Goal: Task Accomplishment & Management: Manage account settings

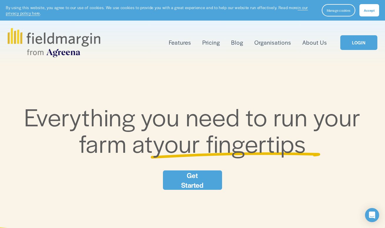
click at [353, 44] on link "LOGIN" at bounding box center [359, 42] width 37 height 15
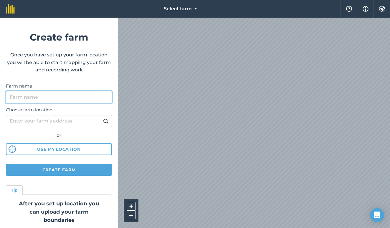
click at [84, 99] on input "Farm name" at bounding box center [59, 97] width 106 height 12
type input "RBPH"
click at [63, 146] on button "Use my location" at bounding box center [59, 150] width 106 height 12
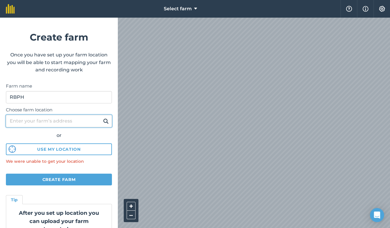
click at [75, 122] on input "Choose farm location" at bounding box center [59, 121] width 106 height 12
type input "167 Ibis road chaffey"
click at [101, 121] on button at bounding box center [105, 121] width 9 height 8
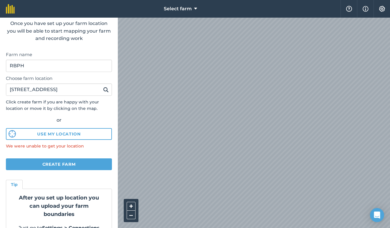
scroll to position [37, 0]
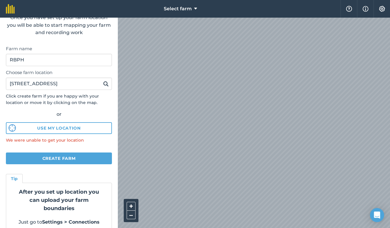
click at [80, 159] on button "Create farm" at bounding box center [59, 159] width 106 height 12
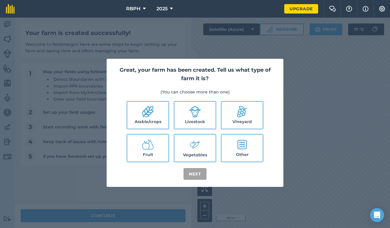
click at [238, 117] on icon at bounding box center [241, 112] width 16 height 16
checkbox input "true"
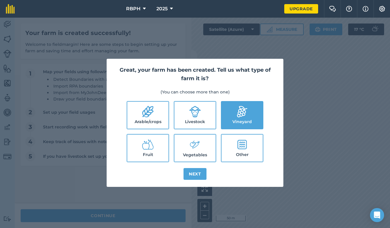
click at [198, 172] on button "Next" at bounding box center [194, 174] width 23 height 12
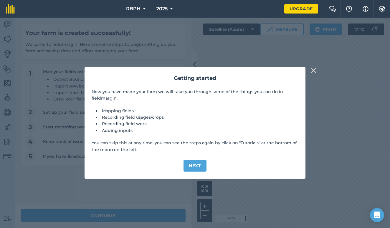
click at [197, 164] on button "Next" at bounding box center [194, 166] width 23 height 12
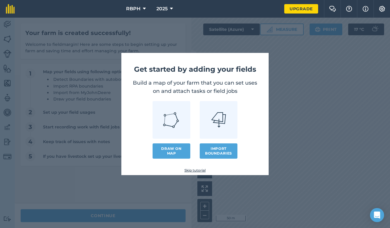
click at [172, 149] on link "Draw on map" at bounding box center [171, 151] width 38 height 15
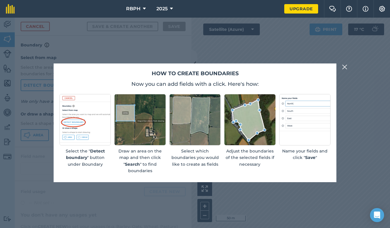
click at [175, 170] on div "Select which boundaries you would like to create as fields" at bounding box center [194, 134] width 51 height 80
click at [345, 68] on img at bounding box center [344, 67] width 5 height 7
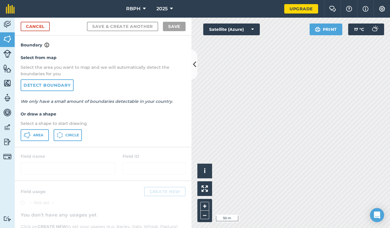
click at [55, 87] on link "Detect boundary" at bounding box center [47, 85] width 53 height 12
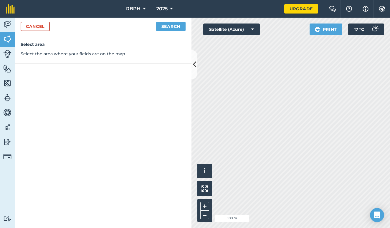
click at [46, 25] on link "Cancel" at bounding box center [35, 26] width 29 height 9
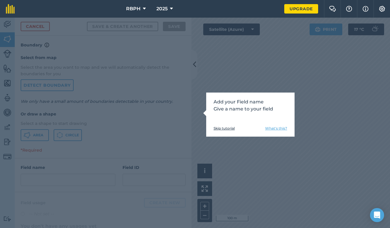
click at [229, 129] on link "Skip tutorial" at bounding box center [223, 128] width 21 height 5
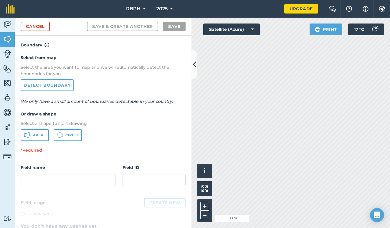
click at [41, 134] on span "Area" at bounding box center [38, 135] width 10 height 5
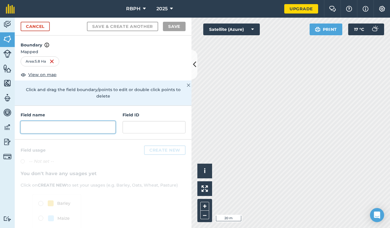
click at [102, 127] on input "text" at bounding box center [68, 127] width 95 height 12
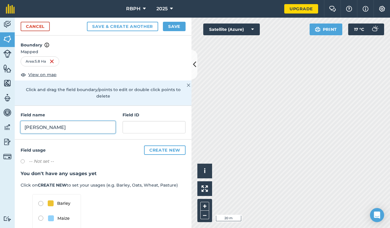
type input "Sialas"
click at [28, 160] on label at bounding box center [25, 163] width 8 height 6
radio input "true"
click at [25, 160] on label at bounding box center [25, 163] width 8 height 6
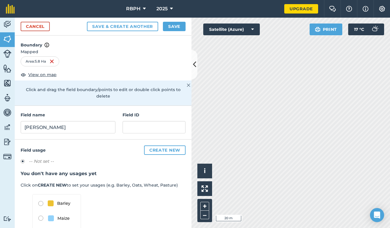
click at [164, 146] on button "Create new" at bounding box center [164, 150] width 41 height 9
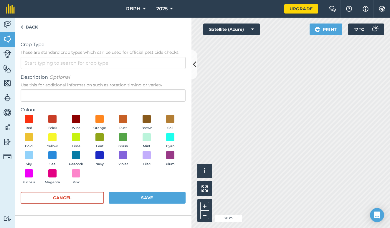
click at [29, 114] on div "Colour Red Brick Wine Orange Rust Brown Soil Gold Yellow Lime Leaf Grass Mint C…" at bounding box center [103, 147] width 165 height 81
click at [30, 117] on span at bounding box center [28, 119] width 9 height 9
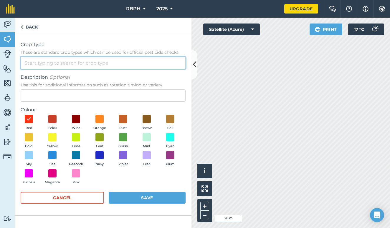
click at [49, 66] on input "Crop Type These are standard crop types which can be used for official pesticid…" at bounding box center [103, 63] width 165 height 12
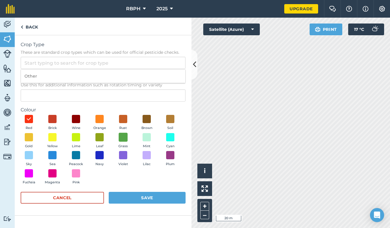
click at [124, 138] on span at bounding box center [123, 137] width 9 height 9
click at [69, 67] on input "Crop Type These are standard crop types which can be used for official pesticid…" at bounding box center [103, 63] width 165 height 12
click at [71, 62] on input "Chardonnay" at bounding box center [103, 63] width 165 height 12
click at [128, 179] on div "Red Brick Wine Orange Rust Brown Soil Gold Yellow Lime Leaf Grass Mint Cyan Sky…" at bounding box center [103, 151] width 165 height 72
click at [144, 197] on button "Save" at bounding box center [147, 198] width 77 height 12
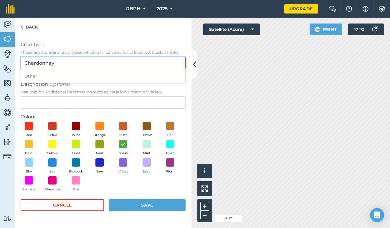
click at [72, 61] on input "Chardonnay" at bounding box center [103, 63] width 165 height 12
drag, startPoint x: 72, startPoint y: 61, endPoint x: 11, endPoint y: 53, distance: 62.1
click at [13, 56] on div "Activity Fields Livestock Features Maps Team Vehicles Data Reporting Billing Tu…" at bounding box center [195, 123] width 390 height 211
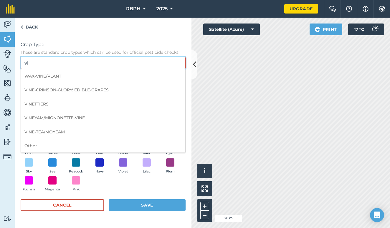
type input "v"
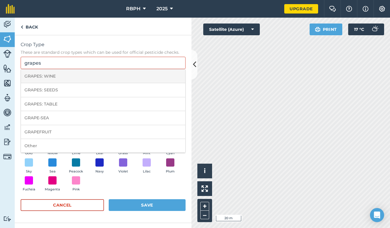
click at [36, 77] on li "GRAPES: WINE" at bounding box center [103, 76] width 164 height 14
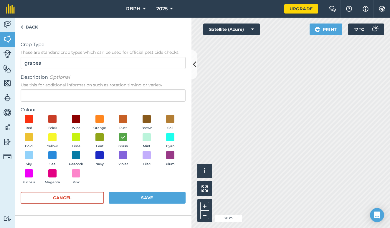
type input "GRAPES: WINE"
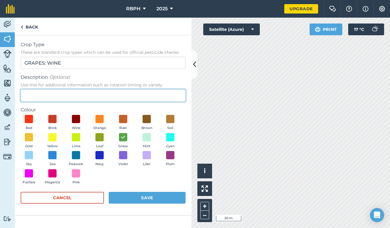
click at [47, 97] on input "Description Optional Use this for additional information such as rotation timin…" at bounding box center [103, 95] width 165 height 12
type input "Chardonnay"
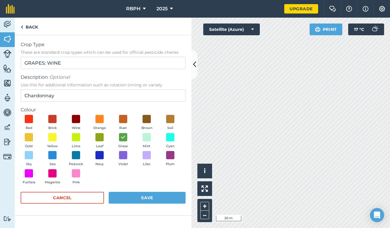
click at [144, 195] on button "Save" at bounding box center [147, 198] width 77 height 12
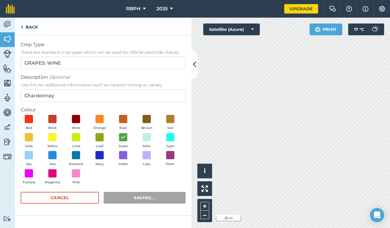
radio input "false"
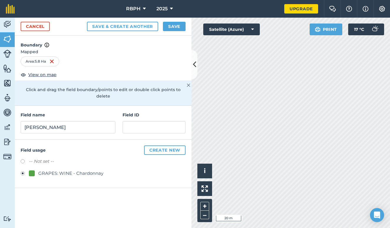
click at [170, 27] on button "Save" at bounding box center [174, 26] width 23 height 9
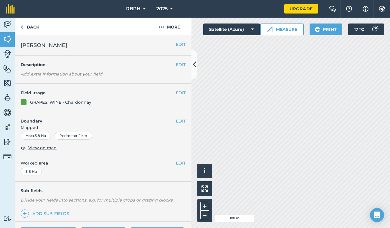
click at [9, 67] on img at bounding box center [7, 68] width 8 height 9
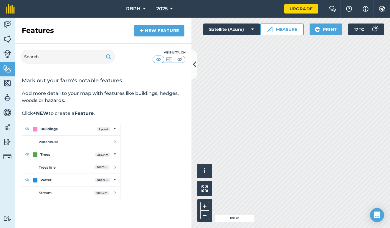
click at [7, 98] on img at bounding box center [7, 98] width 8 height 9
select select "MEMBER"
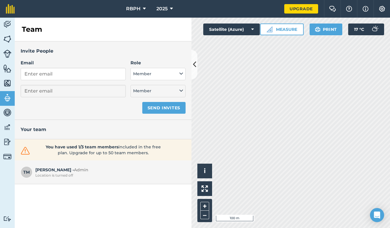
click at [8, 85] on img at bounding box center [7, 83] width 8 height 9
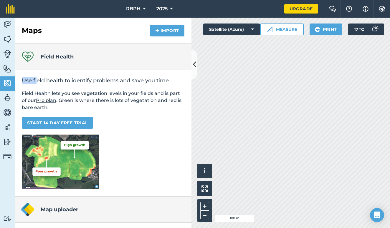
drag, startPoint x: 37, startPoint y: 82, endPoint x: 37, endPoint y: 75, distance: 7.7
click at [36, 75] on div "Use field health to identify problems and save you time Field Health lets you s…" at bounding box center [103, 133] width 177 height 127
drag, startPoint x: 137, startPoint y: 126, endPoint x: 137, endPoint y: 112, distance: 14.4
click at [137, 112] on div "Use field health to identify problems and save you time Field Health lets you s…" at bounding box center [103, 133] width 177 height 127
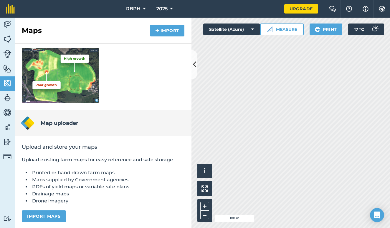
scroll to position [88, 0]
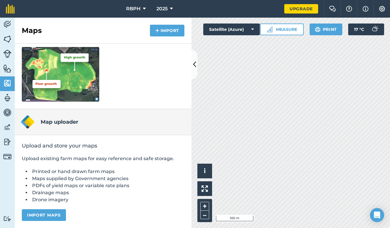
click at [55, 202] on li "Drone imagery" at bounding box center [108, 200] width 154 height 7
click at [10, 111] on img at bounding box center [7, 112] width 8 height 9
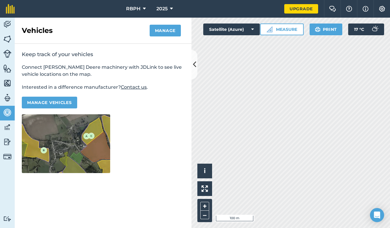
click at [9, 128] on img at bounding box center [7, 127] width 8 height 9
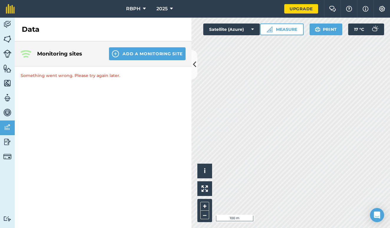
click at [8, 138] on img at bounding box center [7, 142] width 8 height 9
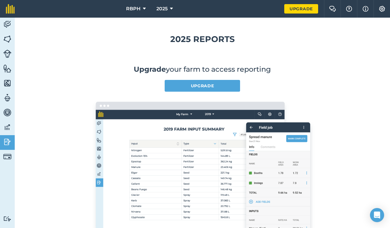
click at [8, 155] on img at bounding box center [7, 157] width 8 height 8
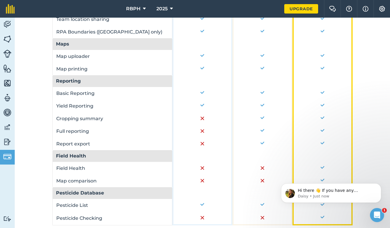
scroll to position [426, 0]
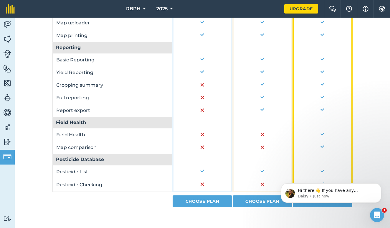
click at [6, 26] on img at bounding box center [7, 24] width 8 height 9
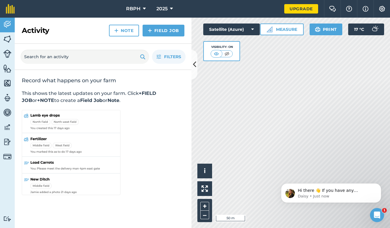
click at [234, 29] on button "Satellite (Azure)" at bounding box center [231, 30] width 57 height 12
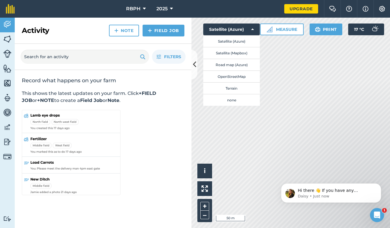
click at [236, 52] on button "Satellite (Mapbox)" at bounding box center [231, 53] width 57 height 12
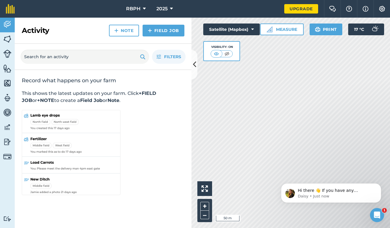
click at [235, 32] on button "Satellite (Mapbox)" at bounding box center [231, 30] width 57 height 12
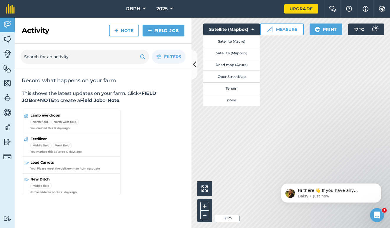
click at [232, 63] on button "Road map (Azure)" at bounding box center [231, 65] width 57 height 12
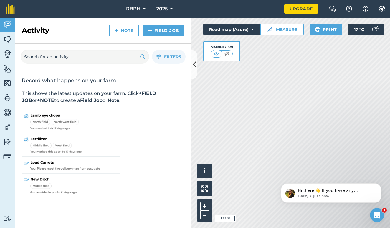
click at [240, 31] on button "Road map (Azure)" at bounding box center [231, 30] width 57 height 12
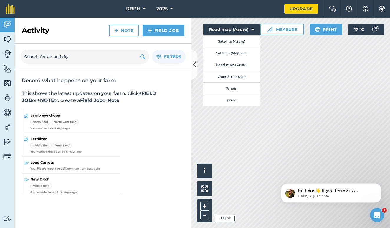
click at [239, 77] on button "OpenStreetMap" at bounding box center [231, 77] width 57 height 12
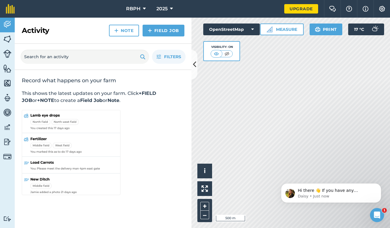
click at [234, 33] on button "OpenStreetMap" at bounding box center [231, 30] width 57 height 12
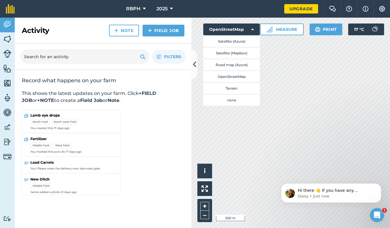
click at [239, 89] on button "Terrain" at bounding box center [231, 88] width 57 height 12
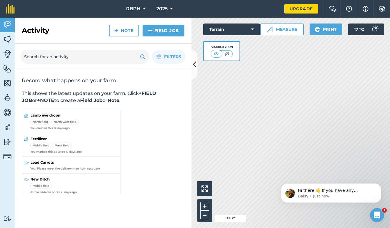
click at [237, 31] on button "Terrain" at bounding box center [231, 30] width 57 height 12
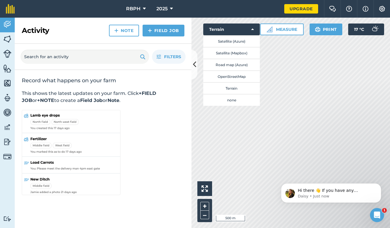
click at [226, 44] on button "Satellite (Azure)" at bounding box center [231, 41] width 57 height 12
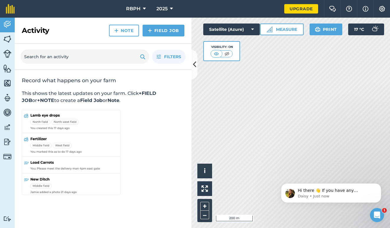
click at [217, 54] on img at bounding box center [215, 54] width 7 height 6
click at [227, 52] on img at bounding box center [226, 54] width 7 height 6
click at [220, 54] on button at bounding box center [216, 54] width 11 height 6
click at [165, 28] on link "Field Job" at bounding box center [163, 31] width 42 height 12
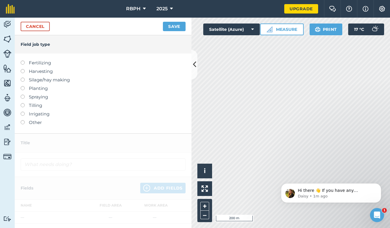
click at [35, 122] on label "Other" at bounding box center [103, 122] width 165 height 7
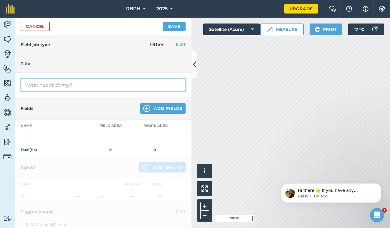
click at [49, 85] on input "text" at bounding box center [103, 85] width 165 height 12
drag, startPoint x: 49, startPoint y: 85, endPoint x: 79, endPoint y: 88, distance: 29.6
click at [79, 88] on input "running" at bounding box center [103, 85] width 165 height 12
type input "r"
type input "Prunning"
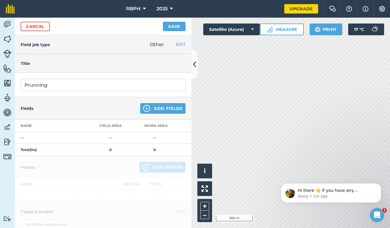
click at [148, 108] on button "Add Fields" at bounding box center [162, 108] width 45 height 11
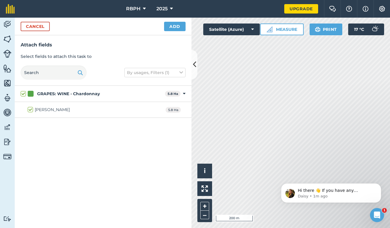
checkbox input "true"
click at [173, 30] on button "Add" at bounding box center [174, 26] width 21 height 9
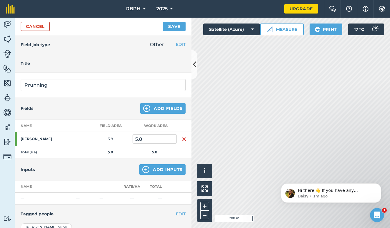
click at [175, 26] on button "Save" at bounding box center [174, 26] width 23 height 9
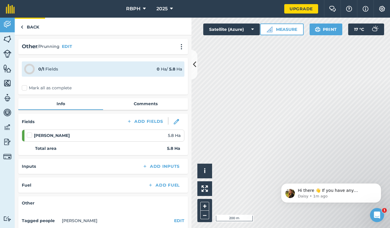
click at [27, 26] on link "Back" at bounding box center [30, 26] width 30 height 17
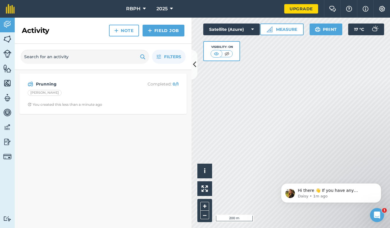
click at [159, 30] on link "Field Job" at bounding box center [163, 31] width 42 height 12
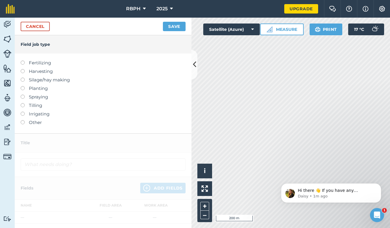
click at [24, 95] on label at bounding box center [25, 95] width 8 height 0
type input "Spraying"
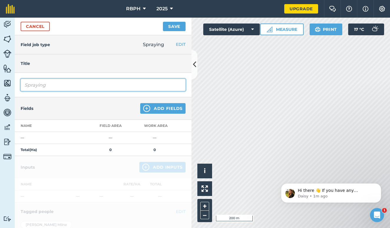
click at [58, 82] on input "Spraying" at bounding box center [103, 85] width 165 height 12
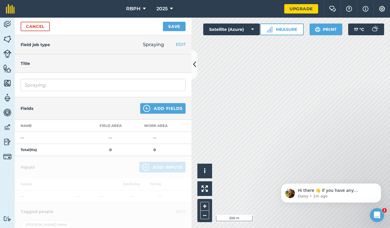
click at [143, 109] on img at bounding box center [146, 108] width 7 height 7
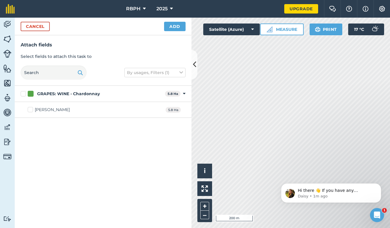
click at [89, 109] on div "Sialas 5.8 Ha" at bounding box center [103, 110] width 177 height 16
click at [34, 110] on label "Sialas" at bounding box center [49, 110] width 42 height 6
click at [31, 110] on input "Sialas" at bounding box center [30, 109] width 4 height 4
checkbox input "true"
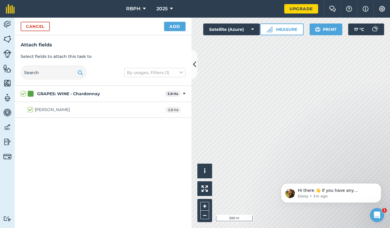
click at [171, 29] on button "Add" at bounding box center [174, 26] width 21 height 9
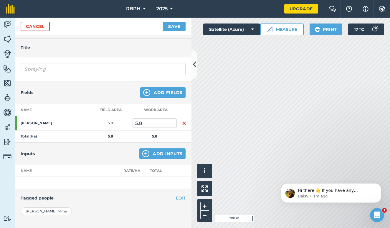
scroll to position [27, 0]
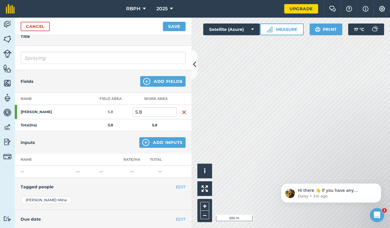
click at [146, 138] on button "Add Inputs" at bounding box center [162, 142] width 46 height 11
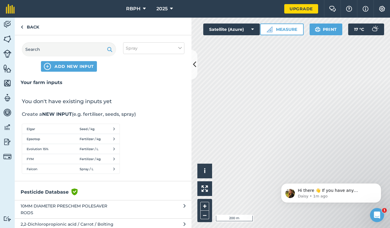
click at [77, 66] on span "ADD NEW INPUT" at bounding box center [73, 67] width 39 height 6
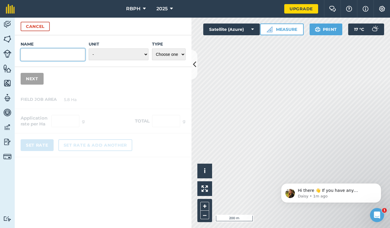
click at [57, 54] on input "Name" at bounding box center [53, 55] width 64 height 12
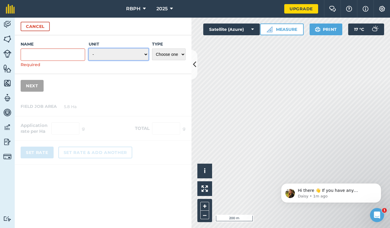
select select "KILOGRAMS"
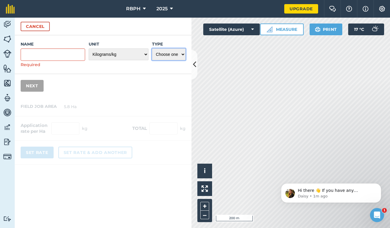
select select "SPRAY"
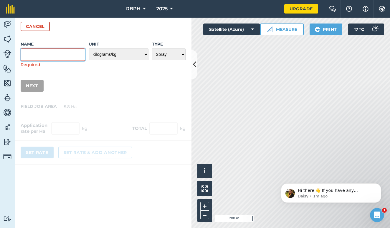
click at [70, 55] on input "Name" at bounding box center [53, 55] width 64 height 12
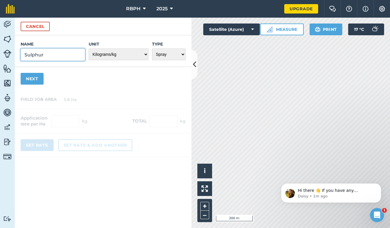
type input "Sulphur"
click at [35, 79] on button "Next" at bounding box center [32, 79] width 23 height 12
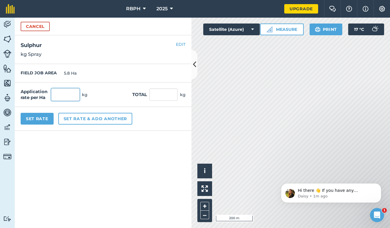
click at [64, 94] on input "text" at bounding box center [65, 95] width 28 height 12
type input "3"
type input "17.4"
click at [48, 117] on button "Set Rate" at bounding box center [37, 119] width 33 height 12
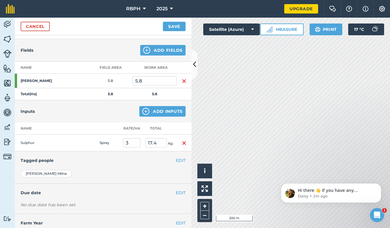
scroll to position [32, 0]
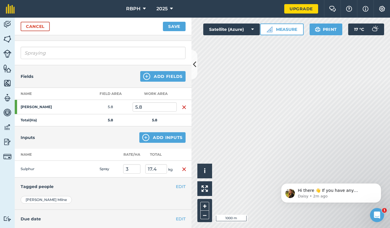
click at [237, 26] on button "Satellite (Azure)" at bounding box center [231, 30] width 57 height 12
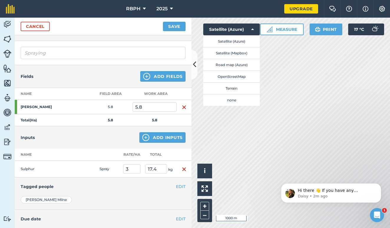
click at [170, 25] on button "Save" at bounding box center [174, 26] width 23 height 9
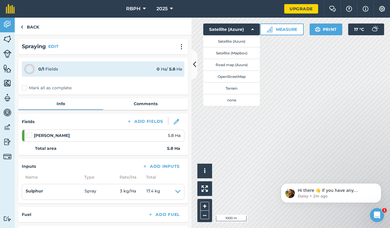
click at [193, 62] on icon at bounding box center [194, 64] width 3 height 10
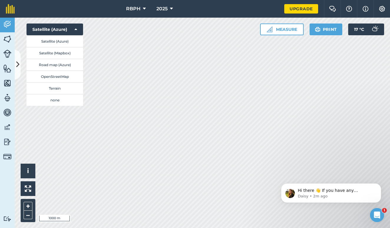
click at [51, 64] on button "Road map (Azure)" at bounding box center [54, 65] width 57 height 12
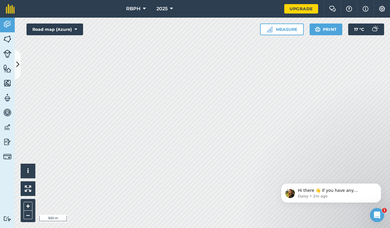
click at [79, 28] on button "Road map (Azure)" at bounding box center [54, 30] width 57 height 12
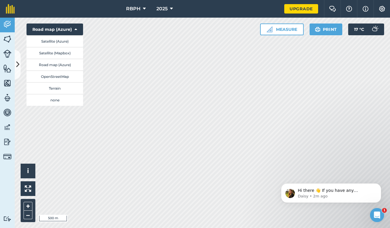
click at [65, 77] on button "OpenStreetMap" at bounding box center [54, 77] width 57 height 12
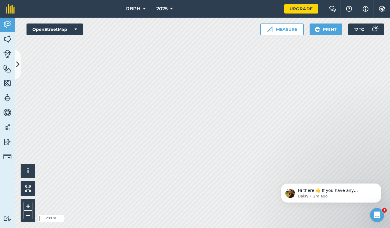
click at [72, 28] on button "OpenStreetMap" at bounding box center [54, 30] width 57 height 12
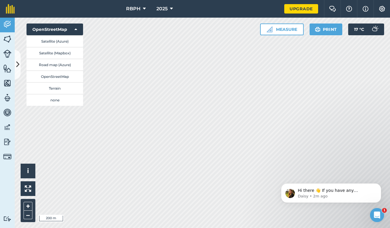
click at [67, 39] on button "Satellite (Azure)" at bounding box center [54, 41] width 57 height 12
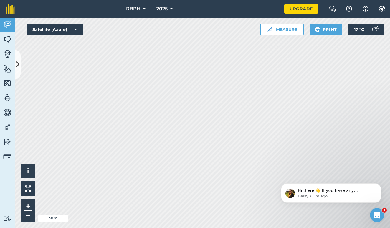
click at [6, 37] on img at bounding box center [7, 39] width 8 height 9
click at [19, 66] on icon at bounding box center [17, 64] width 3 height 10
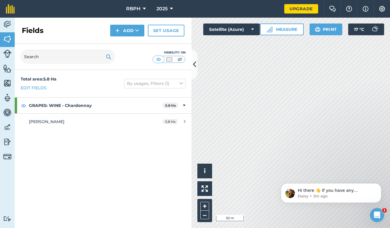
click at [132, 32] on button "Add" at bounding box center [127, 31] width 34 height 12
click at [130, 43] on link "Draw" at bounding box center [127, 43] width 32 height 13
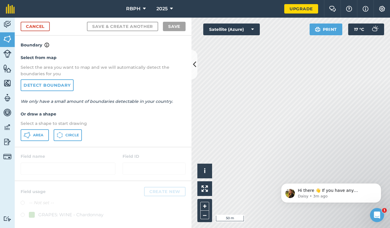
click at [42, 133] on span "Area" at bounding box center [38, 135] width 10 height 5
click at [255, 28] on button "Satellite (Azure)" at bounding box center [231, 30] width 57 height 12
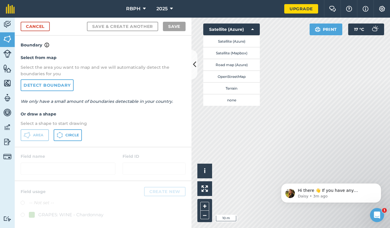
click at [244, 51] on button "Satellite (Mapbox)" at bounding box center [231, 53] width 57 height 12
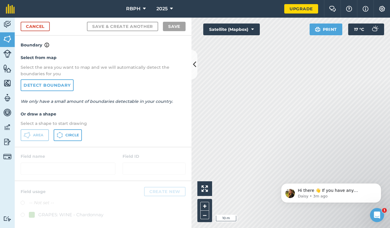
click at [254, 29] on button "Satellite (Mapbox)" at bounding box center [231, 30] width 57 height 12
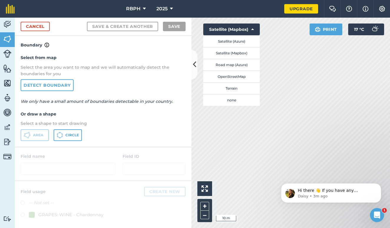
click at [242, 42] on button "Satellite (Azure)" at bounding box center [231, 41] width 57 height 12
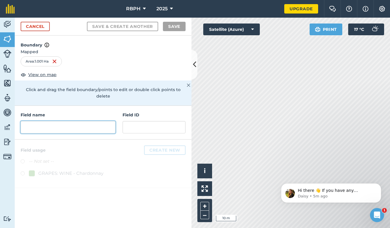
click at [89, 121] on input "text" at bounding box center [68, 127] width 95 height 12
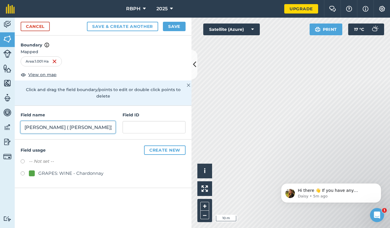
type input "Pitman ( Sav Blanch)"
click at [152, 146] on button "Create new" at bounding box center [164, 150] width 41 height 9
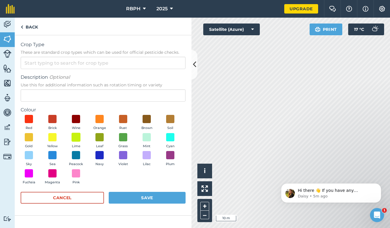
click at [77, 138] on span at bounding box center [76, 137] width 9 height 9
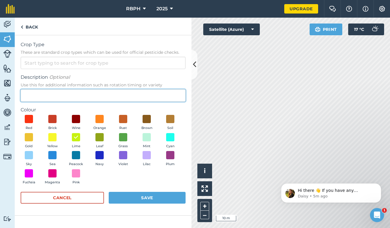
click at [53, 95] on input "Description Optional Use this for additional information such as rotation timin…" at bounding box center [103, 95] width 165 height 12
type input "w"
type input "grapes"
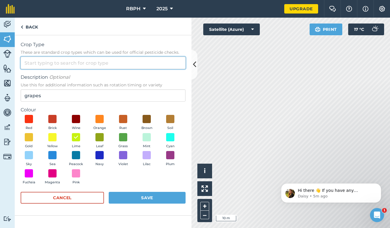
click at [73, 65] on input "Crop Type These are standard crop types which can be used for official pesticid…" at bounding box center [103, 63] width 165 height 12
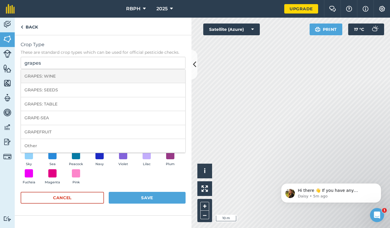
click at [60, 75] on li "GRAPES: WINE" at bounding box center [103, 76] width 164 height 14
type input "GRAPES: WINE"
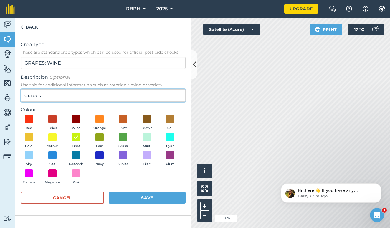
click at [51, 92] on input "grapes" at bounding box center [103, 95] width 165 height 12
drag, startPoint x: 49, startPoint y: 94, endPoint x: 16, endPoint y: 96, distance: 33.0
click at [16, 96] on div "Crop Type These are standard crop types which can be used for official pesticid…" at bounding box center [103, 125] width 177 height 181
type input "Sav Blanch"
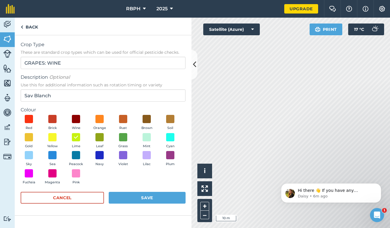
click at [138, 195] on button "Save" at bounding box center [147, 198] width 77 height 12
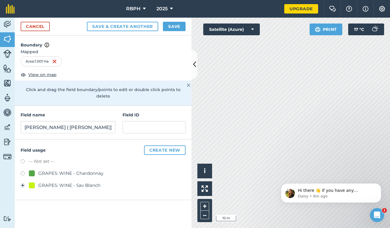
click at [157, 172] on div "Activity Fields Livestock Features Maps Team Vehicles Data Reporting Billing Tu…" at bounding box center [195, 123] width 390 height 211
click at [143, 27] on button "Save & Create Another" at bounding box center [122, 26] width 71 height 9
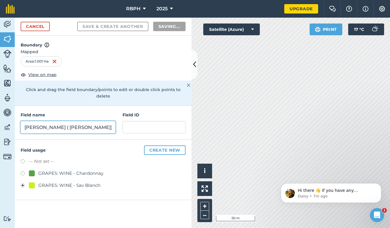
radio input "false"
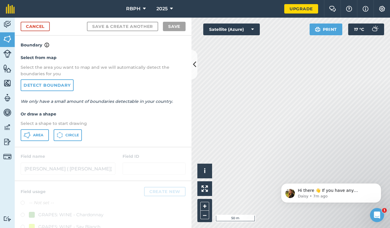
click at [40, 133] on span "Area" at bounding box center [38, 135] width 10 height 5
drag, startPoint x: 326, startPoint y: 170, endPoint x: 321, endPoint y: 154, distance: 16.6
click at [321, 171] on html "Hi there 👋 If you have any questions about our pricing or which plan is right f…" at bounding box center [331, 191] width 118 height 41
drag, startPoint x: 323, startPoint y: 177, endPoint x: 318, endPoint y: 162, distance: 16.2
click at [318, 171] on html "Hi there 👋 If you have any questions about our pricing or which plan is right f…" at bounding box center [331, 191] width 118 height 41
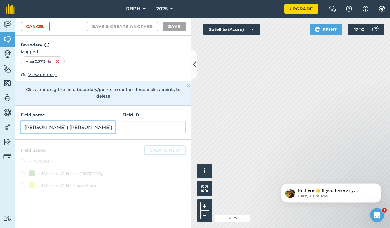
click at [79, 123] on input "Pitman ( Sav Blanch)" at bounding box center [68, 127] width 95 height 12
type input "O"
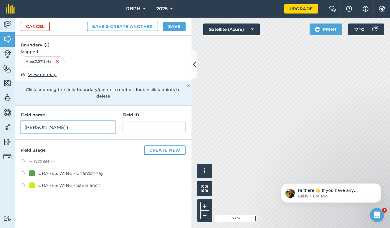
click at [94, 121] on input "Pitman (" at bounding box center [68, 127] width 95 height 12
type input "Pitman (Sav Blanch)"
click at [37, 182] on div "GRAPES: WINE - Sav Blanch" at bounding box center [65, 185] width 72 height 7
radio input "true"
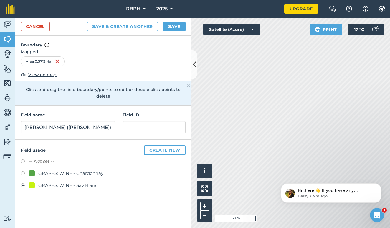
click at [175, 29] on button "Save" at bounding box center [174, 26] width 23 height 9
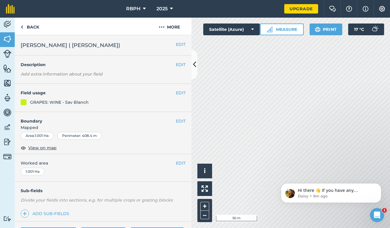
click at [10, 42] on img at bounding box center [7, 39] width 8 height 9
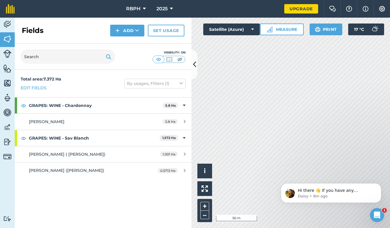
click at [125, 31] on button "Add" at bounding box center [127, 31] width 34 height 12
click at [126, 41] on link "Draw" at bounding box center [127, 43] width 32 height 13
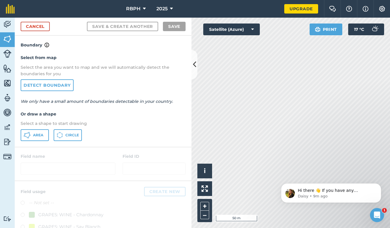
click at [44, 133] on button "Area" at bounding box center [35, 135] width 28 height 12
drag, startPoint x: 350, startPoint y: 182, endPoint x: 347, endPoint y: 169, distance: 13.8
click at [347, 171] on html "Hi there 👋 If you have any questions about our pricing or which plan is right f…" at bounding box center [331, 191] width 118 height 41
drag, startPoint x: 348, startPoint y: 175, endPoint x: 345, endPoint y: 161, distance: 14.6
click at [345, 171] on html "Hi there 👋 If you have any questions about our pricing or which plan is right f…" at bounding box center [331, 191] width 118 height 41
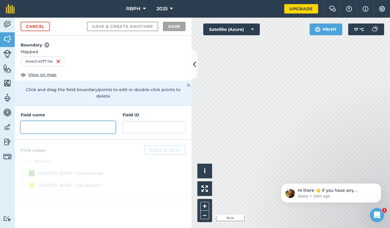
click at [67, 121] on input "text" at bounding box center [68, 127] width 95 height 12
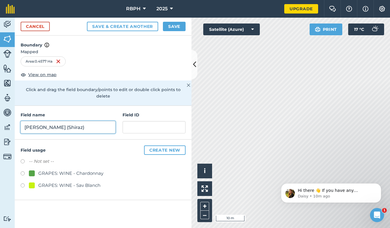
type input "Pitman (Shiraz)"
click at [149, 146] on button "Create new" at bounding box center [164, 150] width 41 height 9
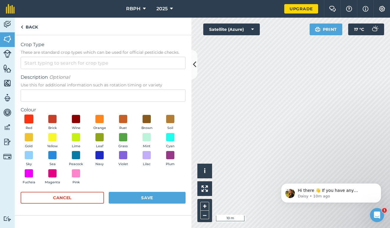
click at [31, 120] on span at bounding box center [28, 119] width 9 height 9
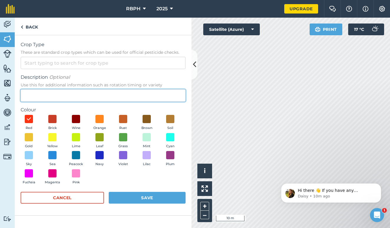
click at [35, 95] on input "Description Optional Use this for additional information such as rotation timin…" at bounding box center [103, 95] width 165 height 12
type input "w"
type input "grapes"
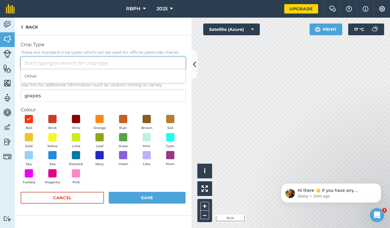
click at [34, 61] on input "Crop Type These are standard crop types which can be used for official pesticid…" at bounding box center [103, 63] width 165 height 12
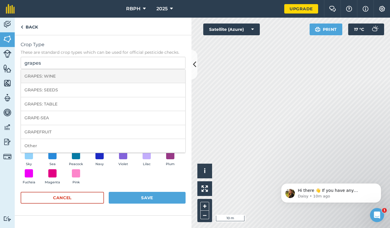
click at [56, 72] on li "GRAPES: WINE" at bounding box center [103, 76] width 164 height 14
type input "GRAPES: WINE"
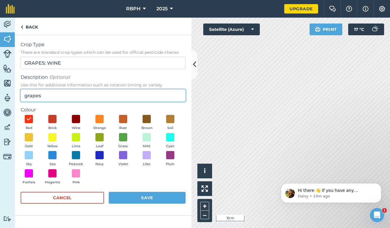
drag, startPoint x: 52, startPoint y: 97, endPoint x: 15, endPoint y: 96, distance: 36.8
click at [15, 96] on div "Crop Type These are standard crop types which can be used for official pesticid…" at bounding box center [103, 125] width 177 height 181
type input "Shriaz"
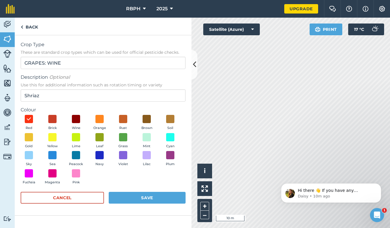
click at [133, 200] on button "Save" at bounding box center [147, 198] width 77 height 12
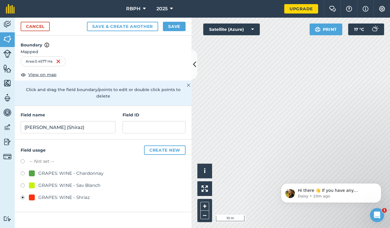
click at [140, 26] on button "Save & Create Another" at bounding box center [122, 26] width 71 height 9
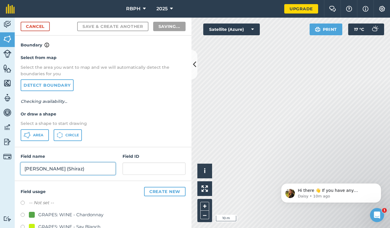
radio input "false"
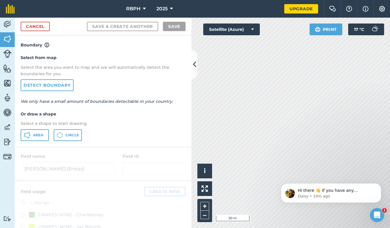
click at [42, 135] on span "Area" at bounding box center [38, 135] width 10 height 5
click at [46, 27] on link "Cancel" at bounding box center [35, 26] width 29 height 9
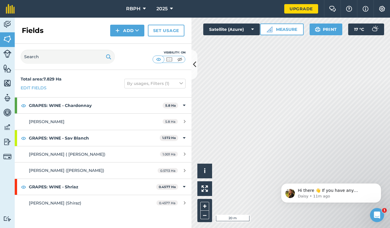
click at [129, 30] on button "Add" at bounding box center [127, 31] width 34 height 12
click at [132, 45] on link "Draw" at bounding box center [127, 43] width 32 height 13
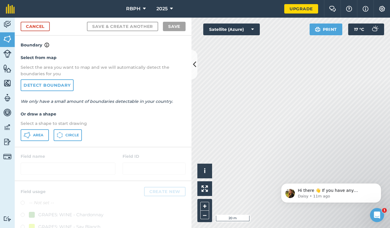
click at [38, 138] on button "Area" at bounding box center [35, 135] width 28 height 12
drag, startPoint x: 275, startPoint y: 182, endPoint x: 218, endPoint y: 142, distance: 68.7
click at [272, 171] on html "Hi there 👋 If you have any questions about our pricing or which plan is right f…" at bounding box center [331, 191] width 118 height 41
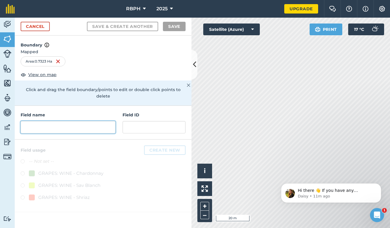
click at [90, 121] on input "text" at bounding box center [68, 127] width 95 height 12
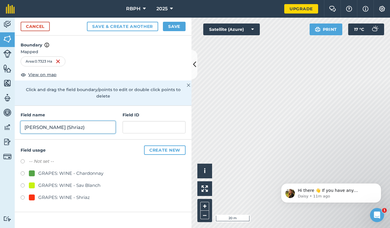
type input "Pitman (Shriaz)"
click at [75, 194] on div "GRAPES: WINE - Shriaz" at bounding box center [64, 197] width 52 height 7
radio input "true"
click at [151, 146] on button "Create new" at bounding box center [164, 150] width 41 height 9
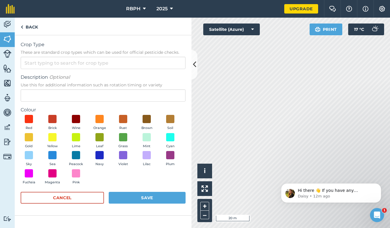
click at [150, 197] on button "Save" at bounding box center [147, 198] width 77 height 12
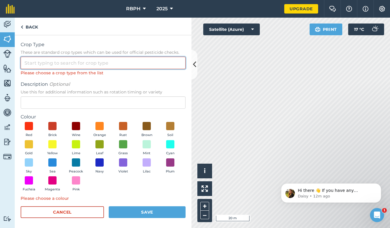
click at [99, 64] on input "Crop Type These are standard crop types which can be used for official pesticid…" at bounding box center [103, 63] width 165 height 12
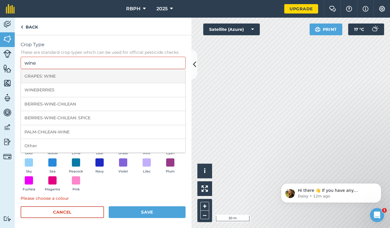
click at [62, 78] on li "GRAPES: WINE" at bounding box center [103, 76] width 164 height 14
type input "GRAPES: WINE"
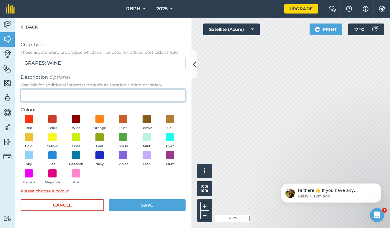
click at [61, 92] on input "Description Optional Use this for additional information such as rotation timin…" at bounding box center [103, 95] width 165 height 12
type input "Shiraz"
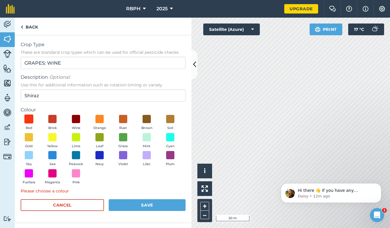
click at [30, 119] on span at bounding box center [28, 119] width 9 height 9
click at [140, 203] on button "Save" at bounding box center [147, 206] width 77 height 12
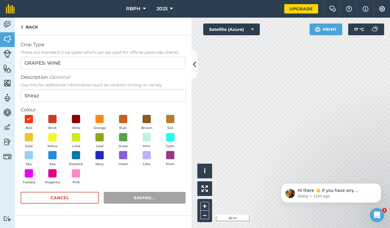
radio input "false"
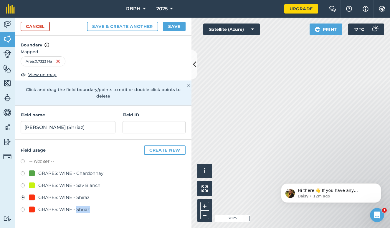
click at [136, 25] on button "Save & Create Another" at bounding box center [122, 26] width 71 height 9
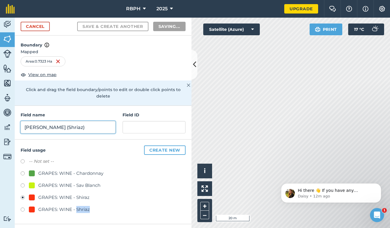
radio input "false"
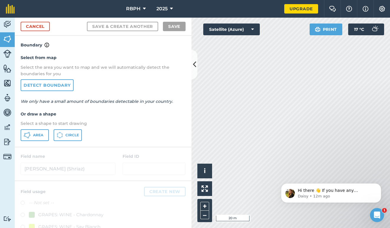
click at [44, 138] on button "Area" at bounding box center [35, 135] width 28 height 12
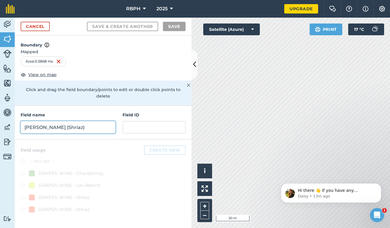
click at [51, 121] on input "Pitman (Shriaz)" at bounding box center [68, 127] width 95 height 12
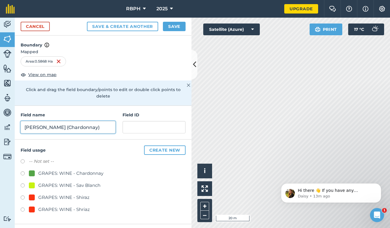
type input "Pitman (Chardonnay)"
click at [47, 170] on div "GRAPES: WINE - Chardonnay" at bounding box center [70, 173] width 65 height 7
radio input "true"
click at [167, 27] on button "Save" at bounding box center [174, 26] width 23 height 9
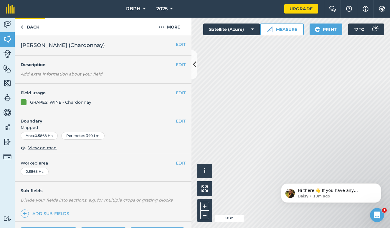
click at [24, 28] on link "Back" at bounding box center [30, 26] width 30 height 17
click at [9, 25] on img at bounding box center [7, 24] width 8 height 9
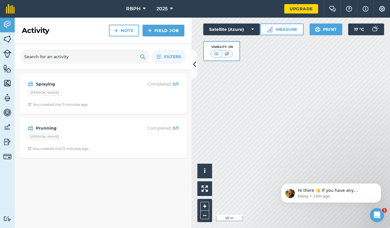
click at [163, 32] on link "Field Job" at bounding box center [163, 31] width 42 height 12
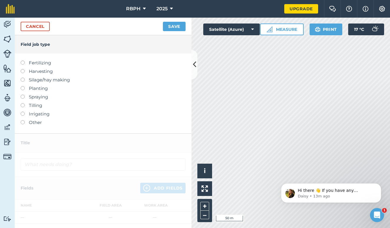
click at [36, 97] on label "Spraying" at bounding box center [103, 97] width 165 height 7
type input "Spraying"
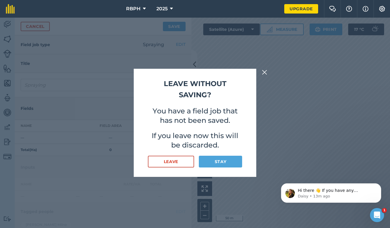
click at [223, 162] on button "Stay" at bounding box center [220, 162] width 43 height 12
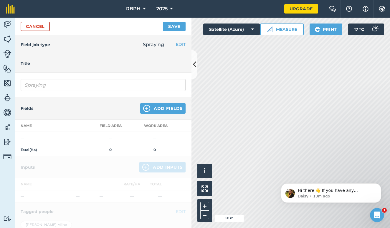
click at [165, 106] on button "Add Fields" at bounding box center [162, 108] width 45 height 11
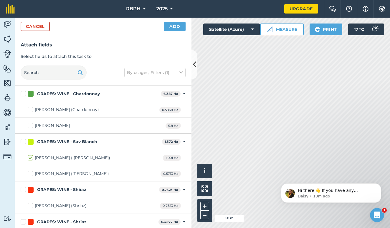
checkbox input "true"
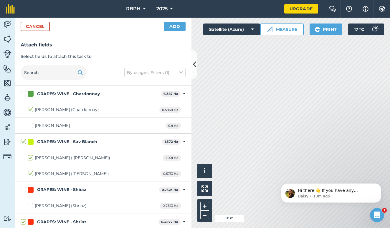
checkbox input "true"
click at [178, 26] on button "Add" at bounding box center [174, 26] width 21 height 9
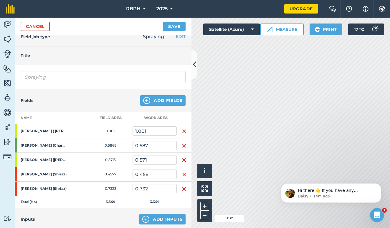
scroll to position [69, 0]
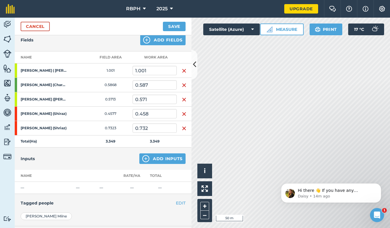
click at [155, 158] on button "Add Inputs" at bounding box center [162, 159] width 46 height 11
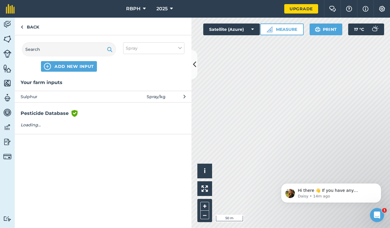
click at [59, 97] on span "Sulphur" at bounding box center [69, 97] width 96 height 6
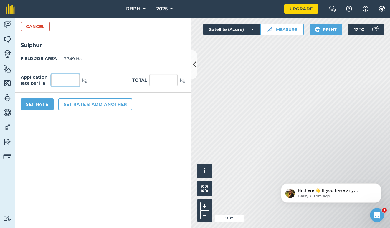
click at [69, 80] on input "text" at bounding box center [65, 80] width 28 height 12
type input "3"
type input "10.047"
click at [72, 106] on button "Set rate & add another" at bounding box center [95, 105] width 74 height 12
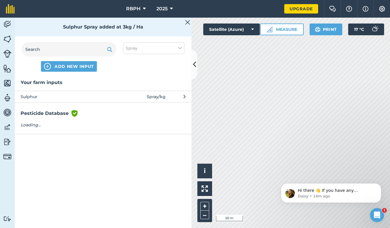
click at [77, 66] on span "ADD NEW INPUT" at bounding box center [73, 67] width 39 height 6
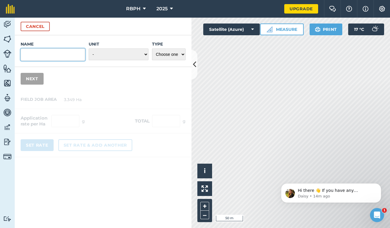
click at [71, 58] on input "Name" at bounding box center [53, 55] width 64 height 12
type input "Zinc Sulphate"
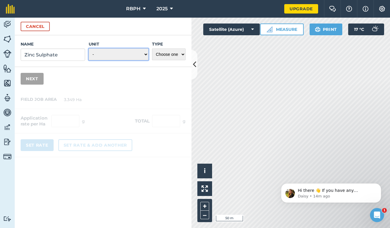
select select "KILOGRAMS"
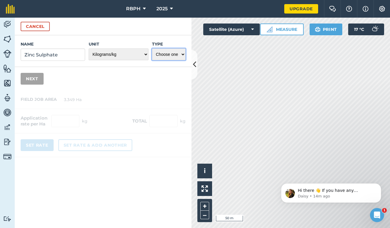
select select "SPRAY"
click at [31, 79] on button "Next" at bounding box center [32, 79] width 23 height 12
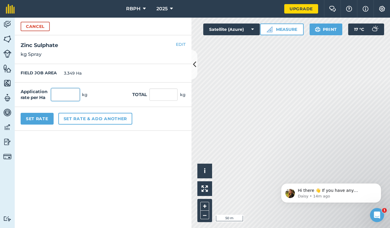
click at [62, 96] on input "text" at bounding box center [65, 95] width 28 height 12
type input "2"
type input "6.698"
click at [45, 117] on button "Set Rate" at bounding box center [37, 119] width 33 height 12
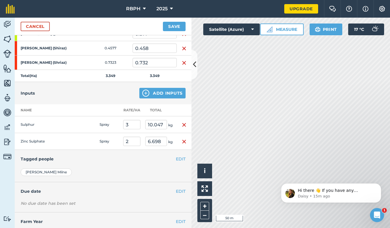
scroll to position [133, 0]
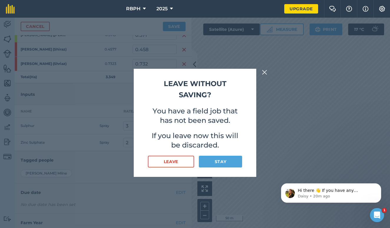
click at [176, 166] on button "Leave" at bounding box center [171, 162] width 46 height 12
